Goal: Task Accomplishment & Management: Complete application form

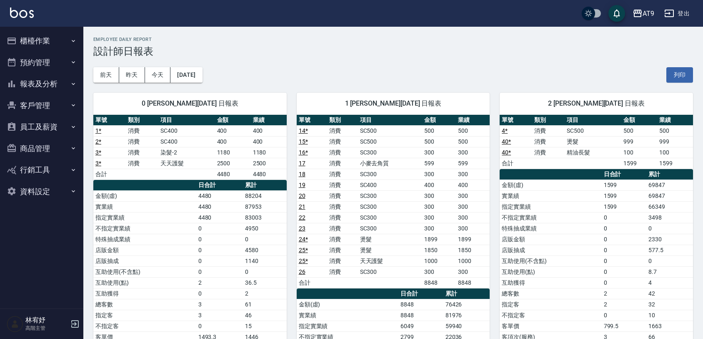
scroll to position [420, 0]
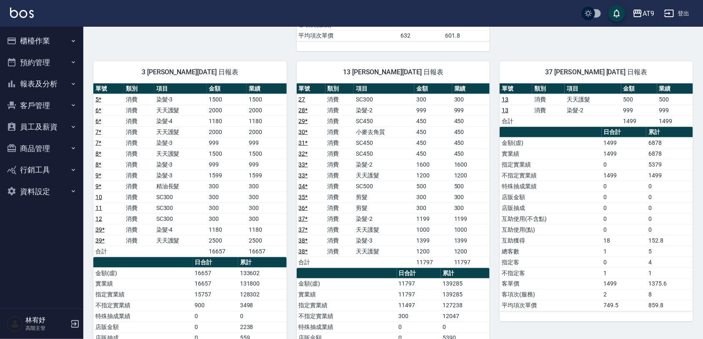
drag, startPoint x: 0, startPoint y: 0, endPoint x: 282, endPoint y: 286, distance: 401.3
click at [282, 286] on td "131800" at bounding box center [262, 283] width 49 height 11
click at [68, 44] on button "櫃檯作業" at bounding box center [41, 41] width 77 height 22
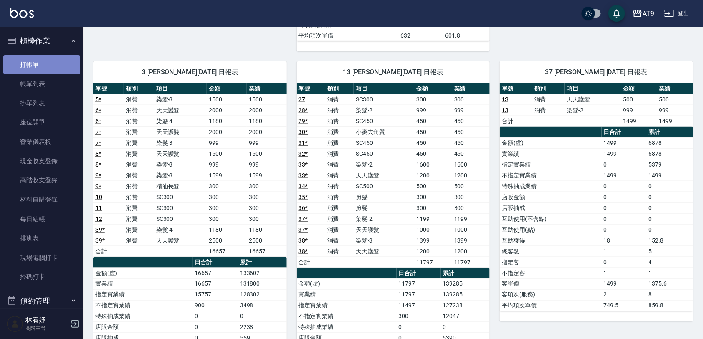
click at [60, 65] on link "打帳單" at bounding box center [41, 64] width 77 height 19
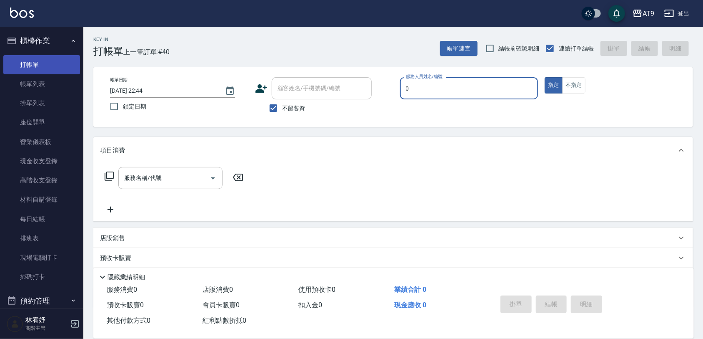
type input "0"
type button "true"
type input "[PERSON_NAME]-0"
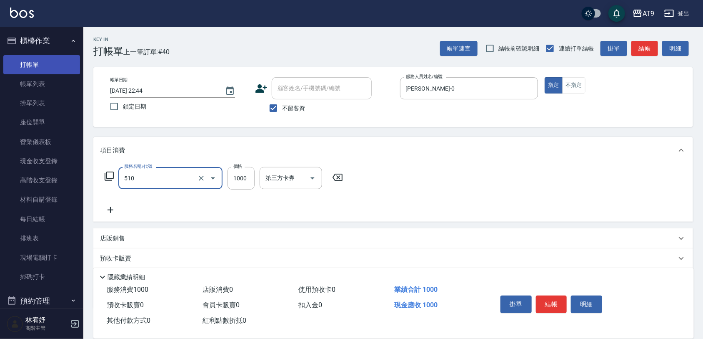
type input "染髮-2(510)"
type input "1980"
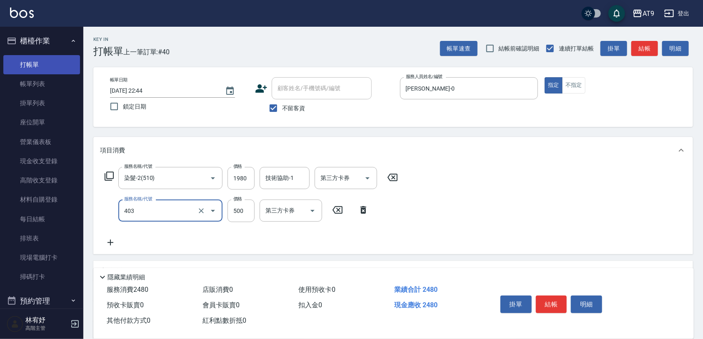
type input "天天護髮(403)"
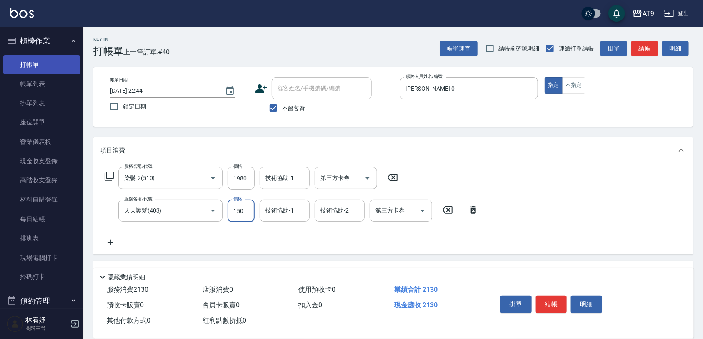
type input "1500"
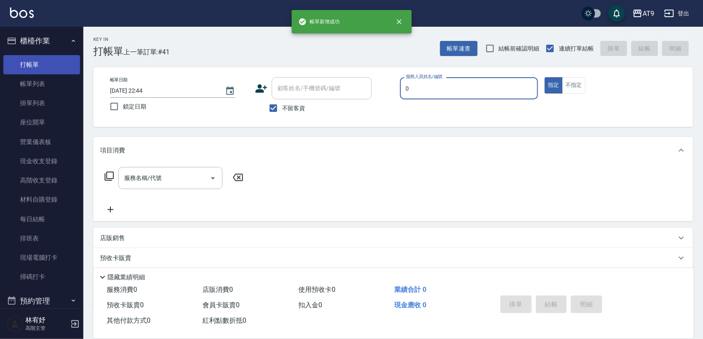
type input "[PERSON_NAME]-0"
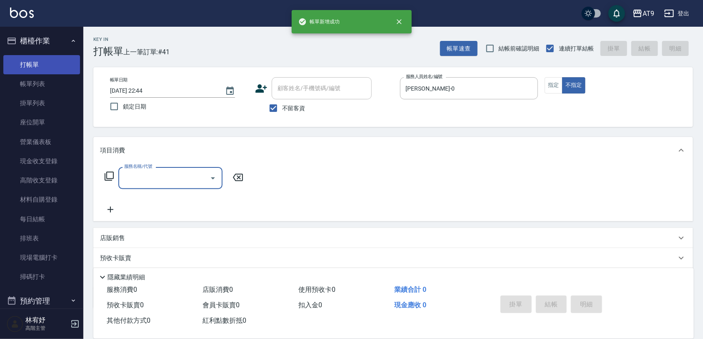
type input "3"
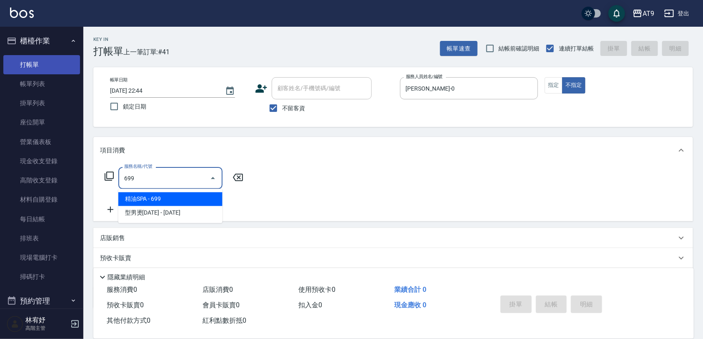
type input "精油SPA(699)"
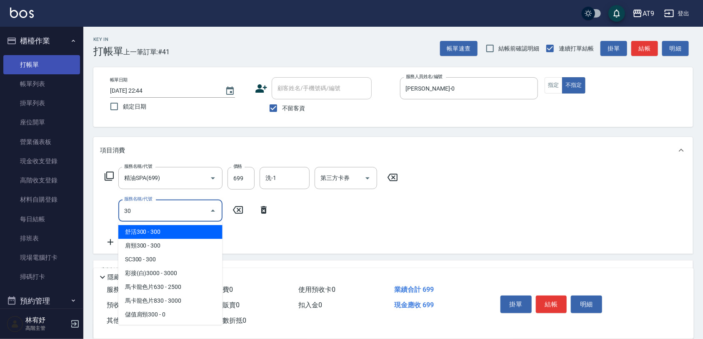
type input "301"
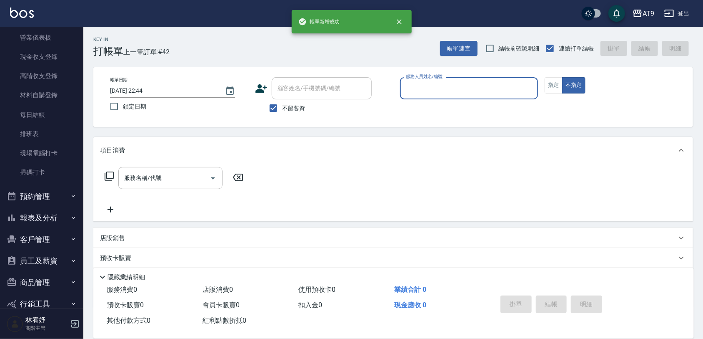
scroll to position [142, 0]
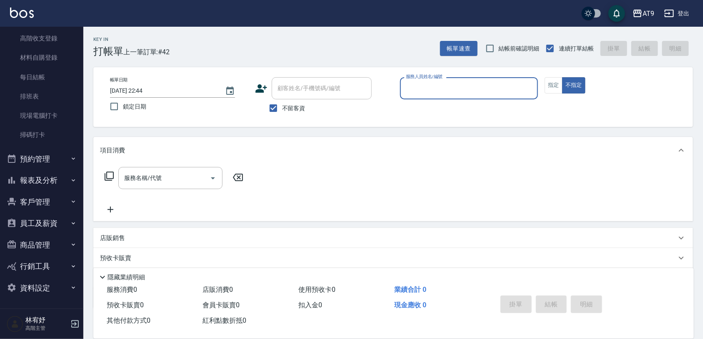
click at [53, 180] on button "報表及分析" at bounding box center [41, 180] width 77 height 22
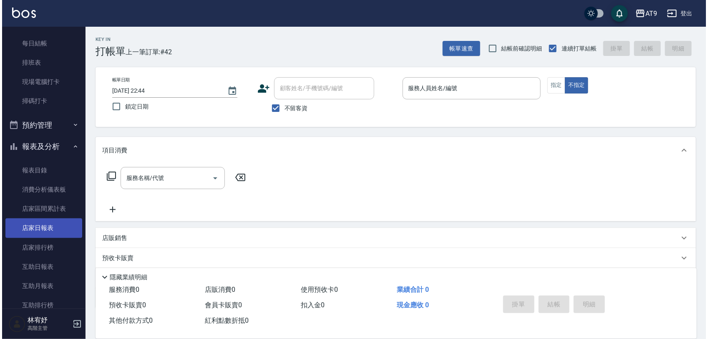
scroll to position [194, 0]
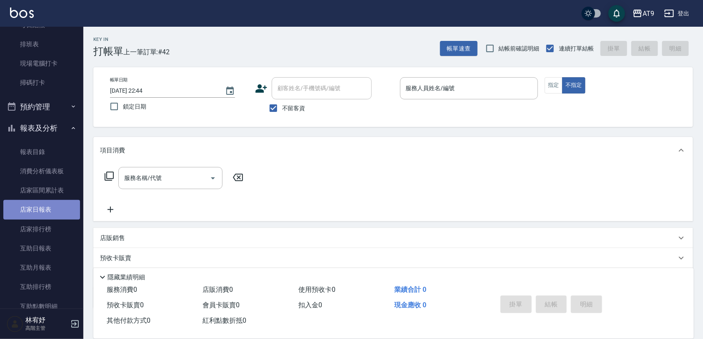
click at [52, 207] on link "店家日報表" at bounding box center [41, 209] width 77 height 19
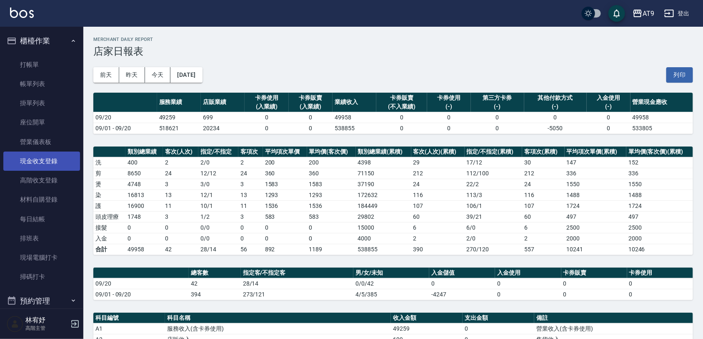
click at [47, 159] on link "現金收支登錄" at bounding box center [41, 160] width 77 height 19
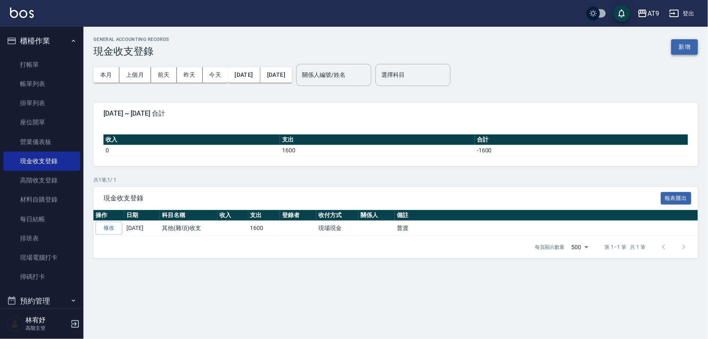
click at [684, 47] on button "新增" at bounding box center [684, 46] width 27 height 15
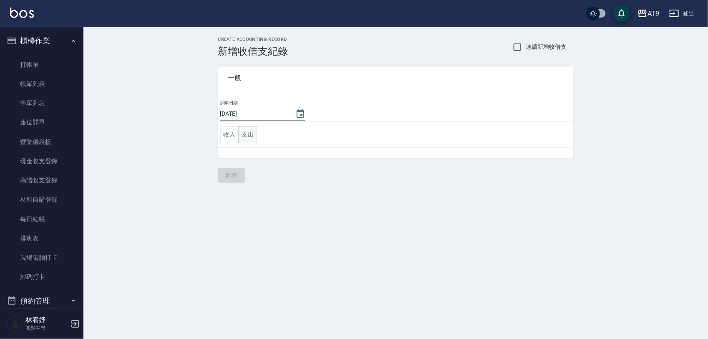
click at [249, 135] on button "支出" at bounding box center [247, 134] width 19 height 17
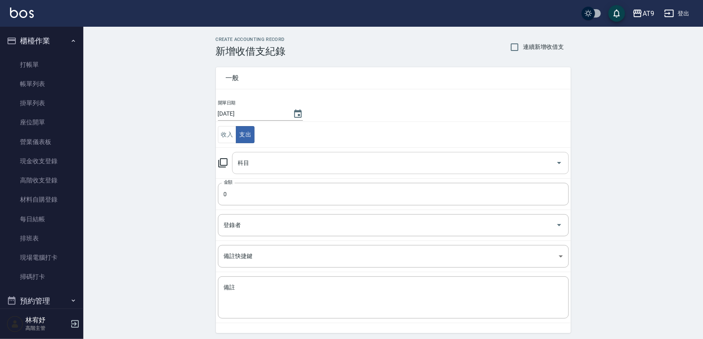
click at [278, 168] on input "科目" at bounding box center [394, 163] width 317 height 15
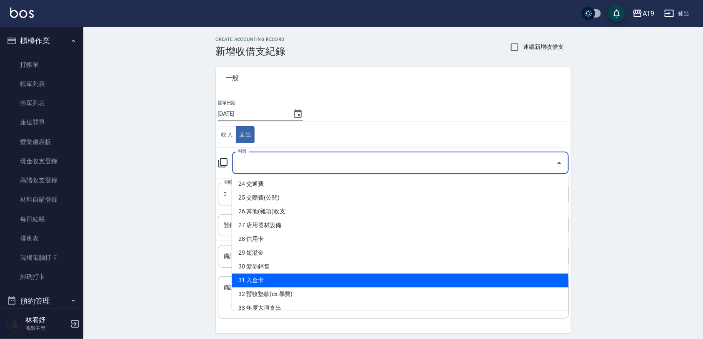
scroll to position [313, 0]
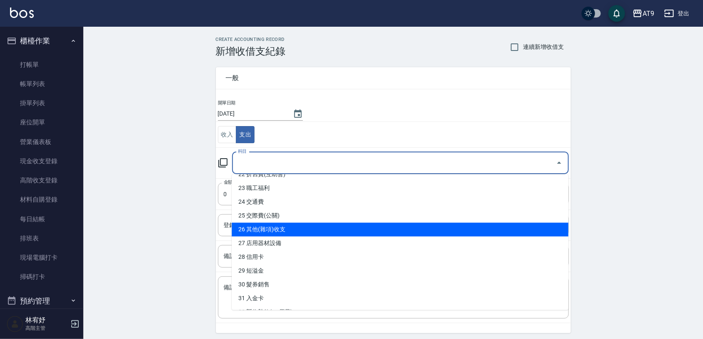
click at [317, 229] on li "26 其他(雜項)收支" at bounding box center [400, 230] width 337 height 14
type input "26 其他(雜項)收支"
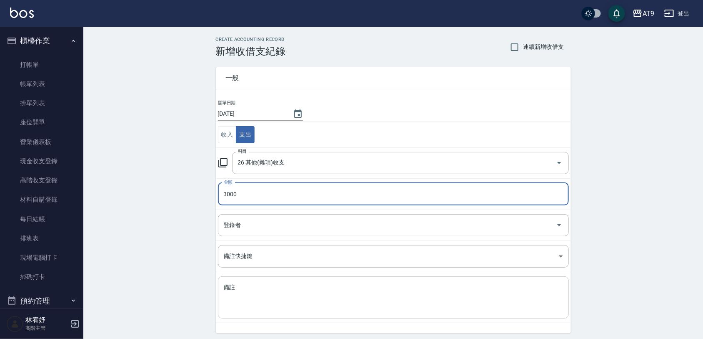
type input "3000"
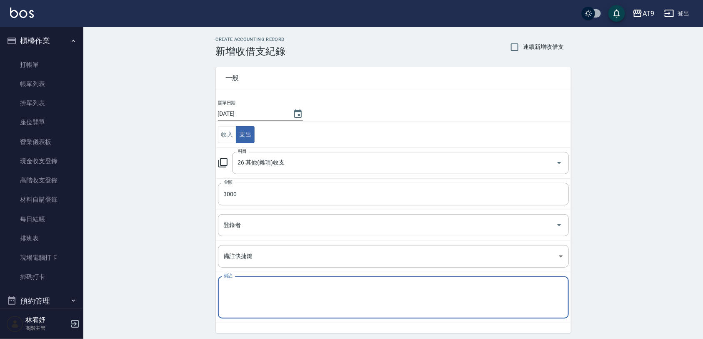
click at [381, 288] on textarea "備註" at bounding box center [393, 297] width 339 height 28
type textarea "1"
type textarea "ㄌ"
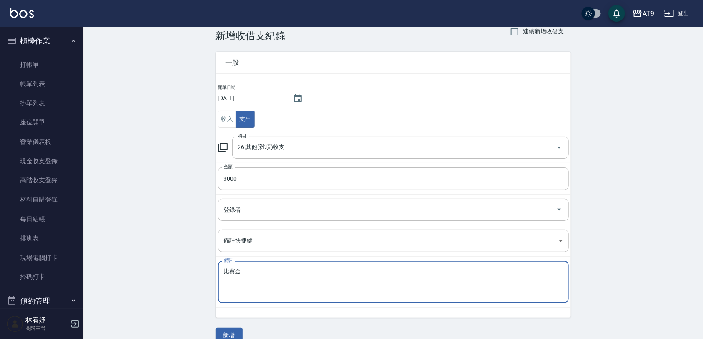
scroll to position [30, 0]
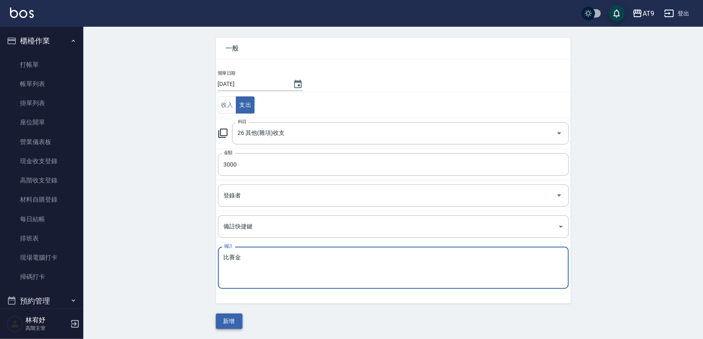
type textarea "比賽金"
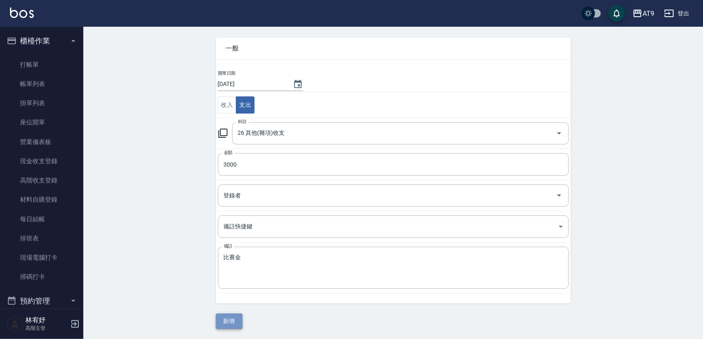
click at [241, 318] on button "新增" at bounding box center [229, 320] width 27 height 15
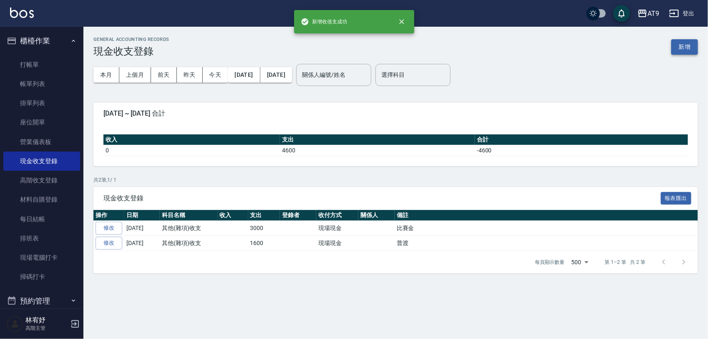
click at [685, 47] on button "新增" at bounding box center [684, 46] width 27 height 15
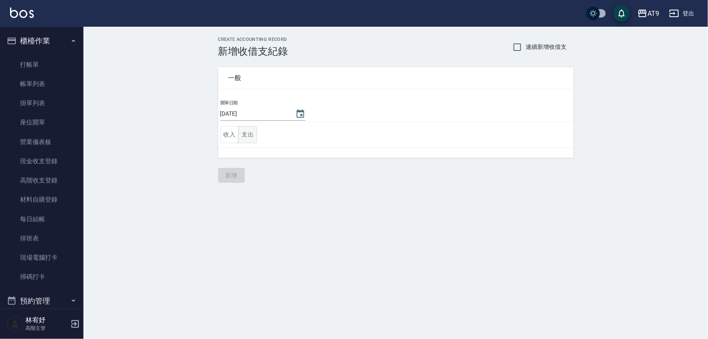
click at [249, 138] on button "支出" at bounding box center [247, 134] width 19 height 17
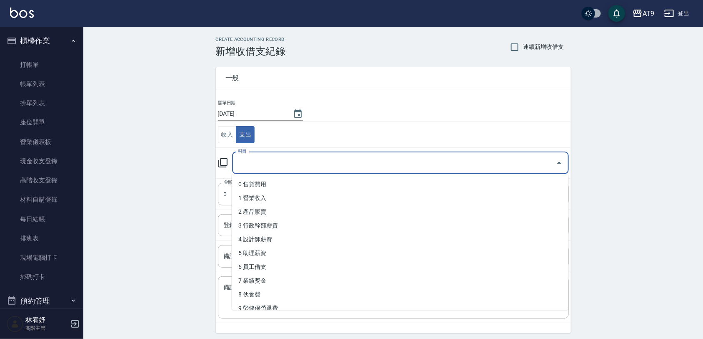
click at [286, 162] on input "科目" at bounding box center [394, 163] width 317 height 15
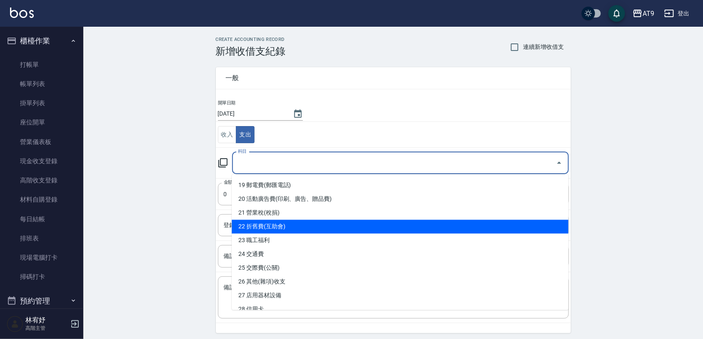
scroll to position [313, 0]
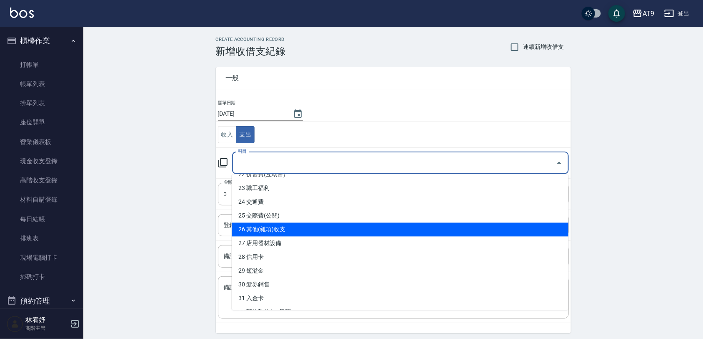
click at [299, 223] on li "26 其他(雜項)收支" at bounding box center [400, 230] width 337 height 14
type input "26 其他(雜項)收支"
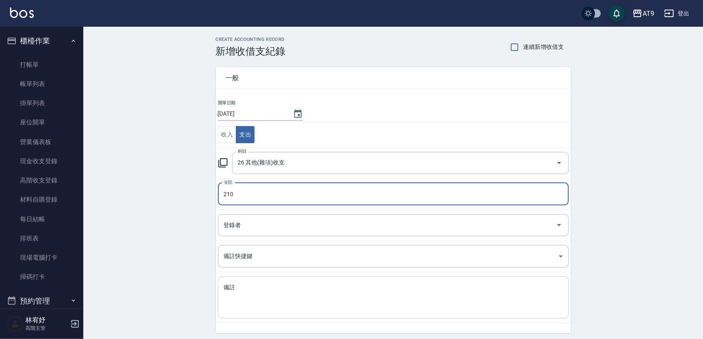
type input "210"
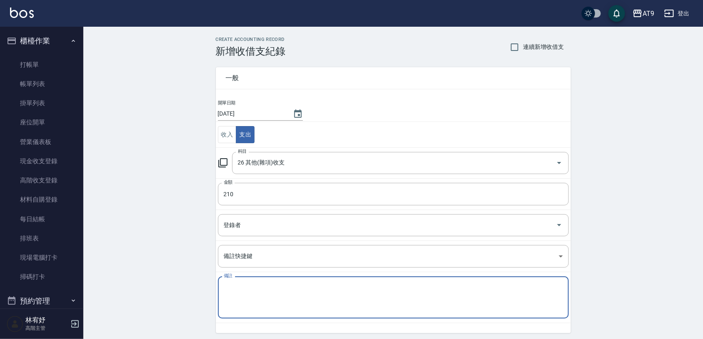
click at [324, 286] on textarea "備註" at bounding box center [393, 297] width 339 height 28
type textarea "c"
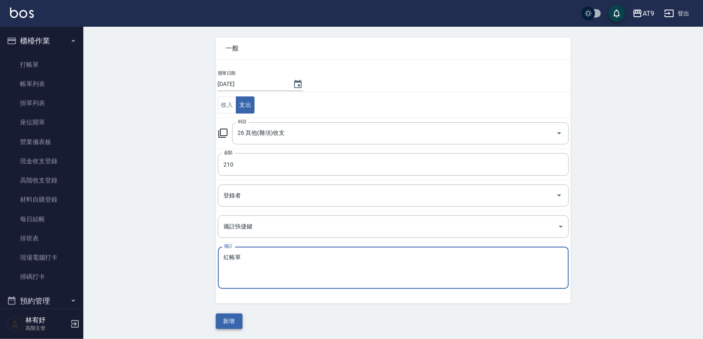
type textarea "紅帳單"
click at [228, 320] on button "新增" at bounding box center [229, 320] width 27 height 15
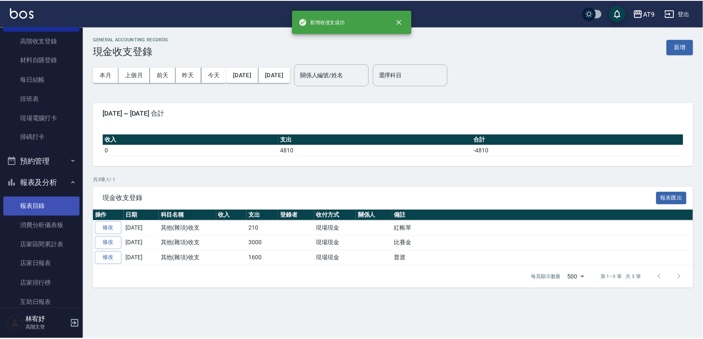
scroll to position [156, 0]
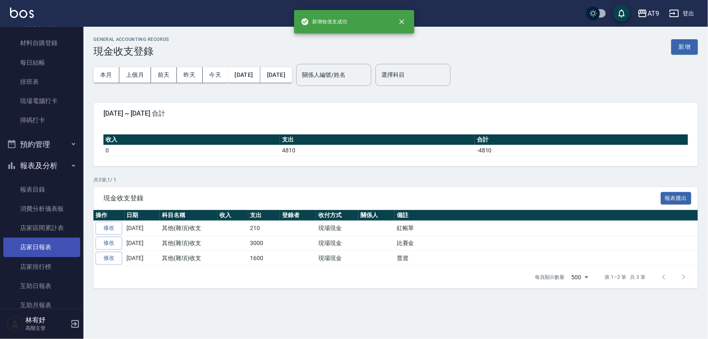
click at [53, 243] on link "店家日報表" at bounding box center [41, 246] width 77 height 19
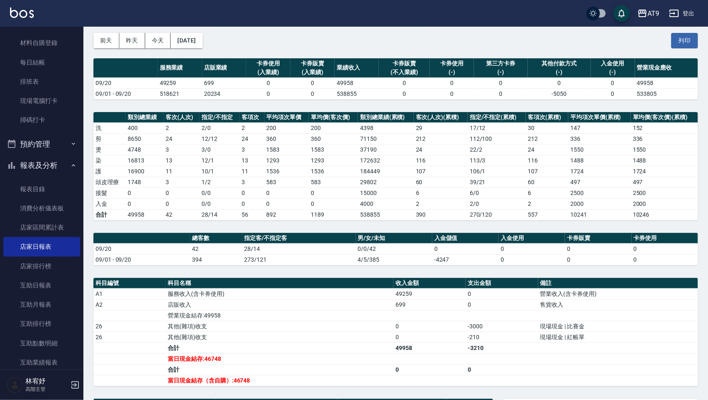
scroll to position [44, 0]
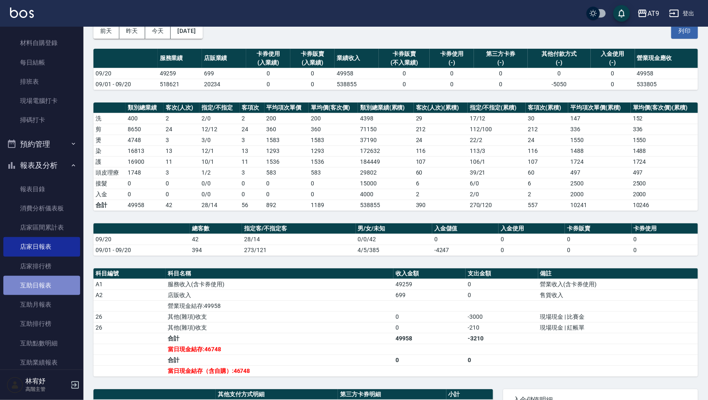
click at [55, 286] on link "互助日報表" at bounding box center [41, 285] width 77 height 19
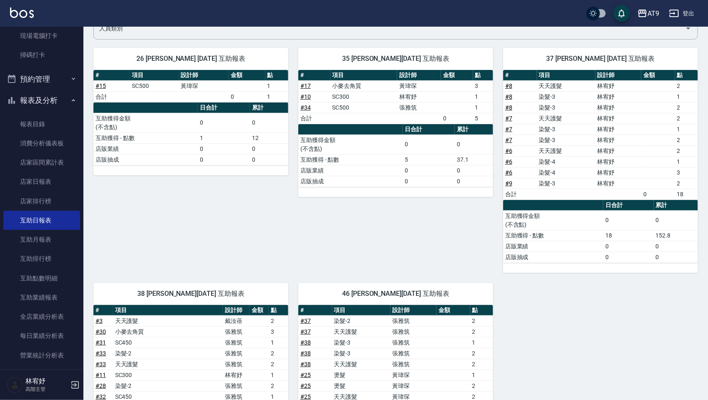
scroll to position [313, 0]
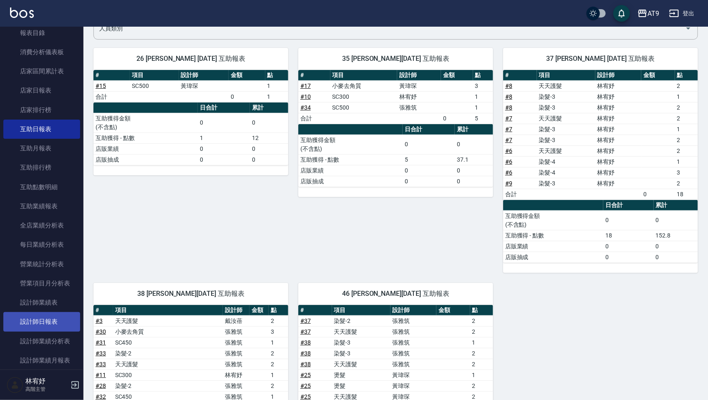
click at [51, 313] on link "設計師日報表" at bounding box center [41, 321] width 77 height 19
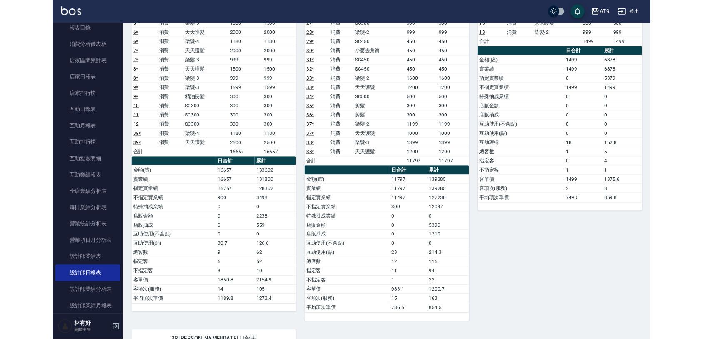
scroll to position [463, 0]
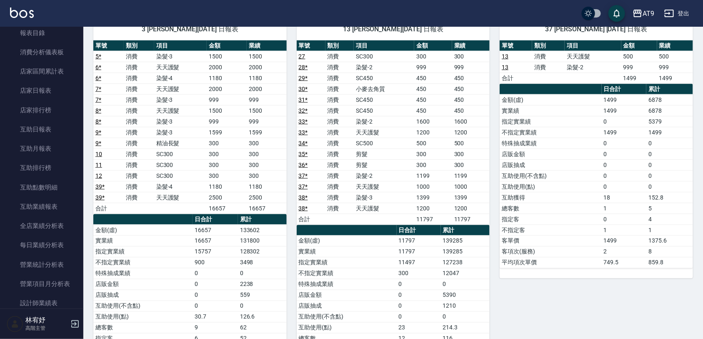
click at [678, 17] on button "登出" at bounding box center [677, 13] width 32 height 15
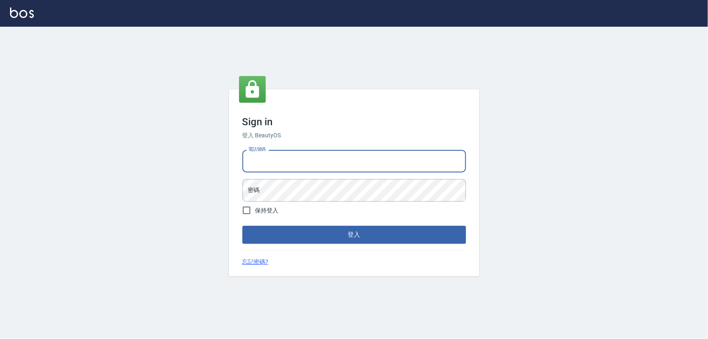
type input "0975151920"
